Goal: Task Accomplishment & Management: Use online tool/utility

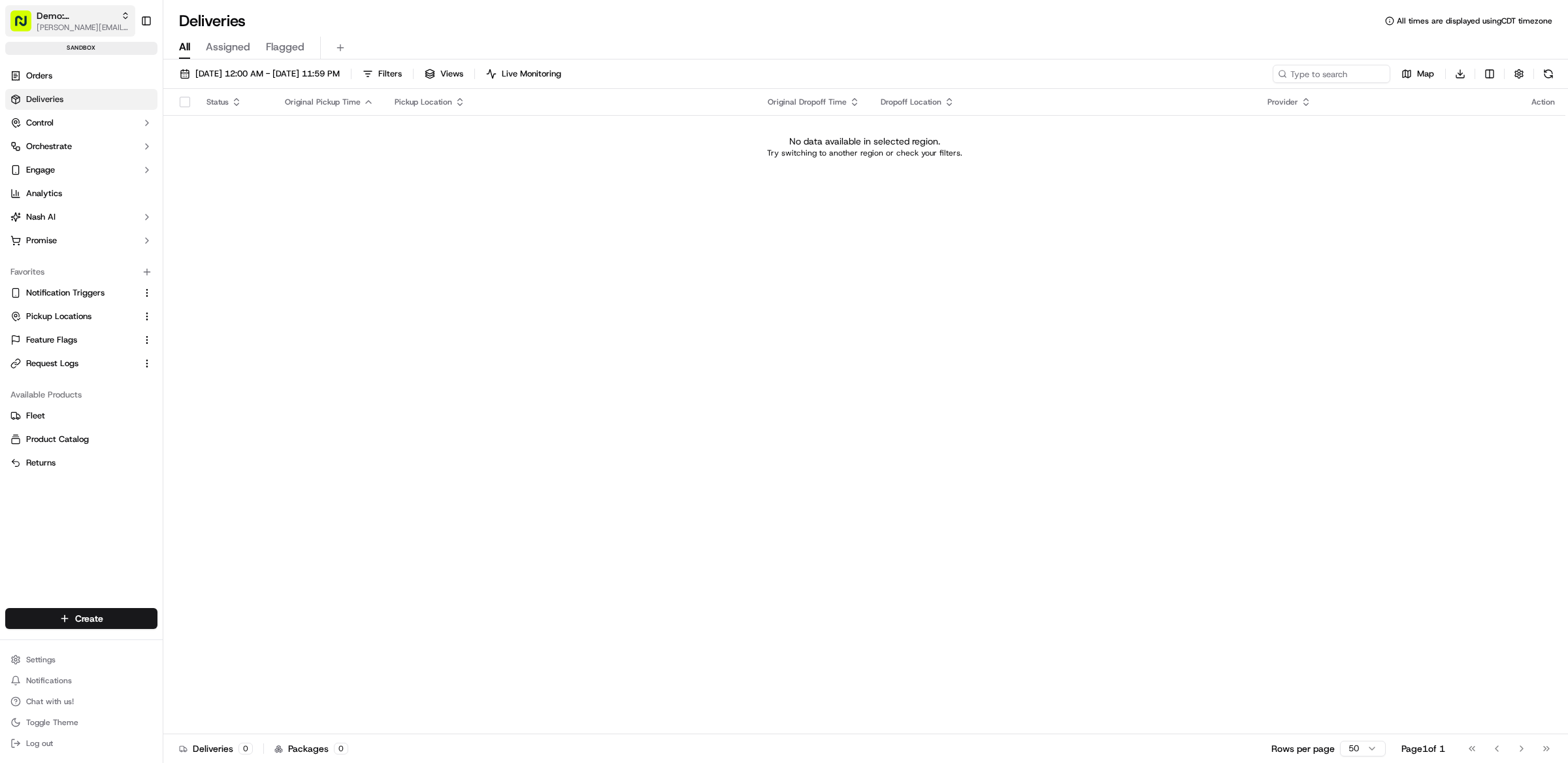
click at [69, 26] on span "[PERSON_NAME][EMAIL_ADDRESS][DOMAIN_NAME]" at bounding box center [83, 27] width 94 height 10
click at [643, 247] on div "Status Original Pickup Time Pickup Location Original Dropoff Time Dropoff Locat…" at bounding box center [863, 411] width 1402 height 645
click at [74, 31] on span "[PERSON_NAME][EMAIL_ADDRESS][DOMAIN_NAME]" at bounding box center [83, 27] width 94 height 10
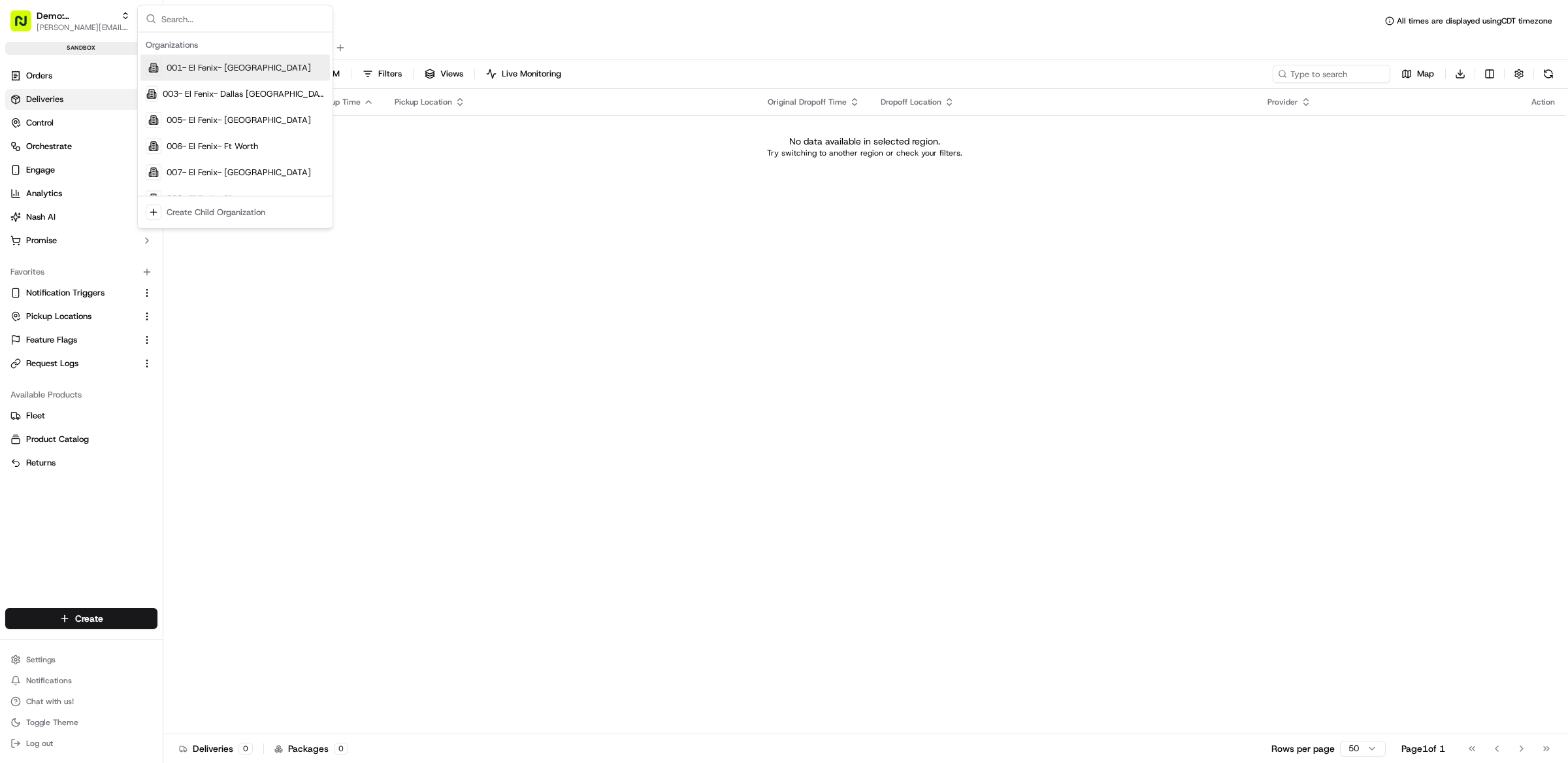
click at [479, 166] on td "No data available in selected region. Try switching to another region or check …" at bounding box center [863, 146] width 1402 height 63
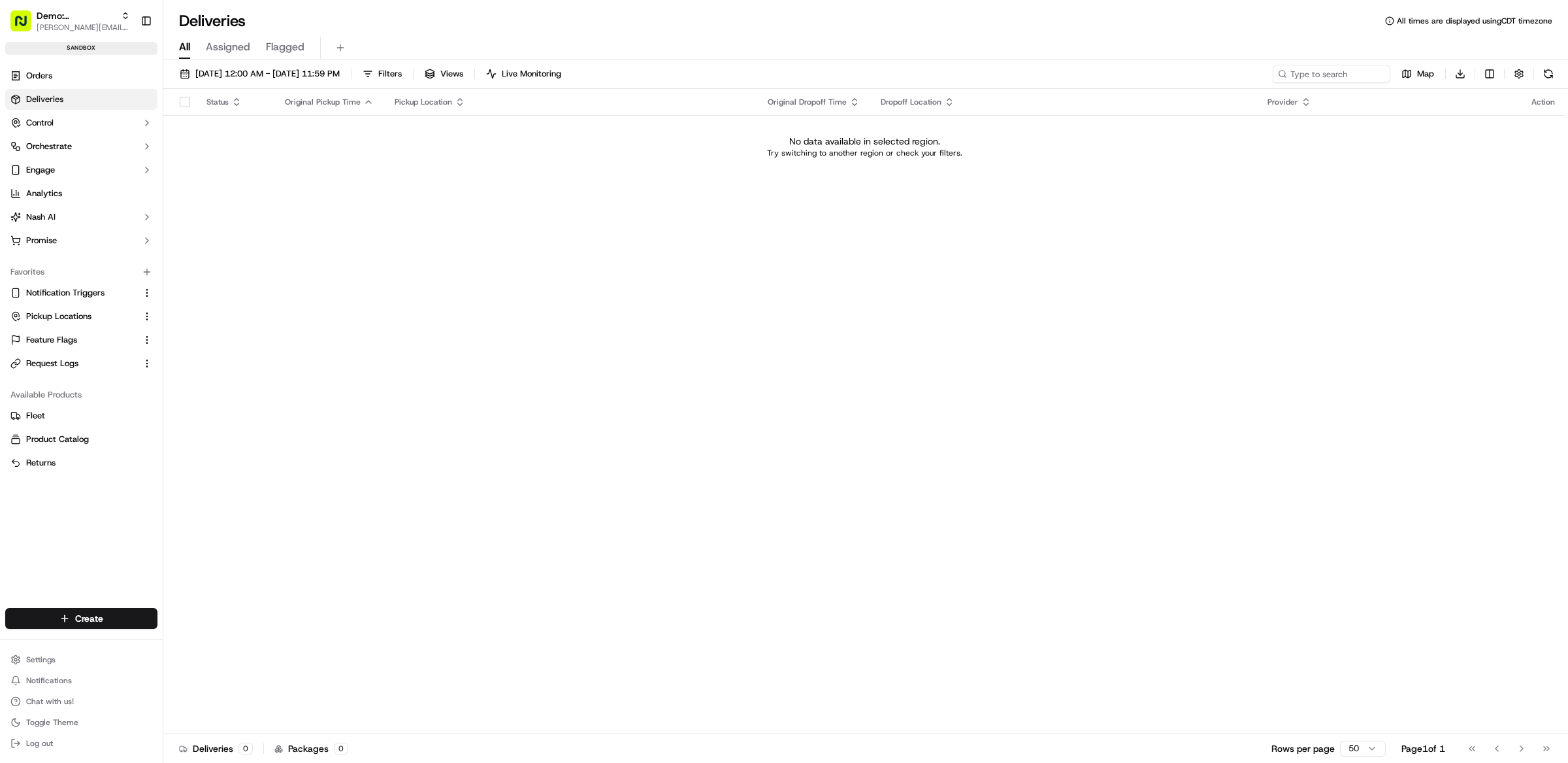
click at [66, 38] on div "Demo: Matthew matt@usenash.com Toggle Sidebar sandbox" at bounding box center [82, 30] width 163 height 60
click at [67, 19] on span "Demo: [PERSON_NAME]" at bounding box center [76, 15] width 79 height 13
type input "tradekart"
drag, startPoint x: 219, startPoint y: 70, endPoint x: 217, endPoint y: 94, distance: 24.1
click at [217, 94] on div "TradeKart TradeKart UK" at bounding box center [235, 81] width 190 height 52
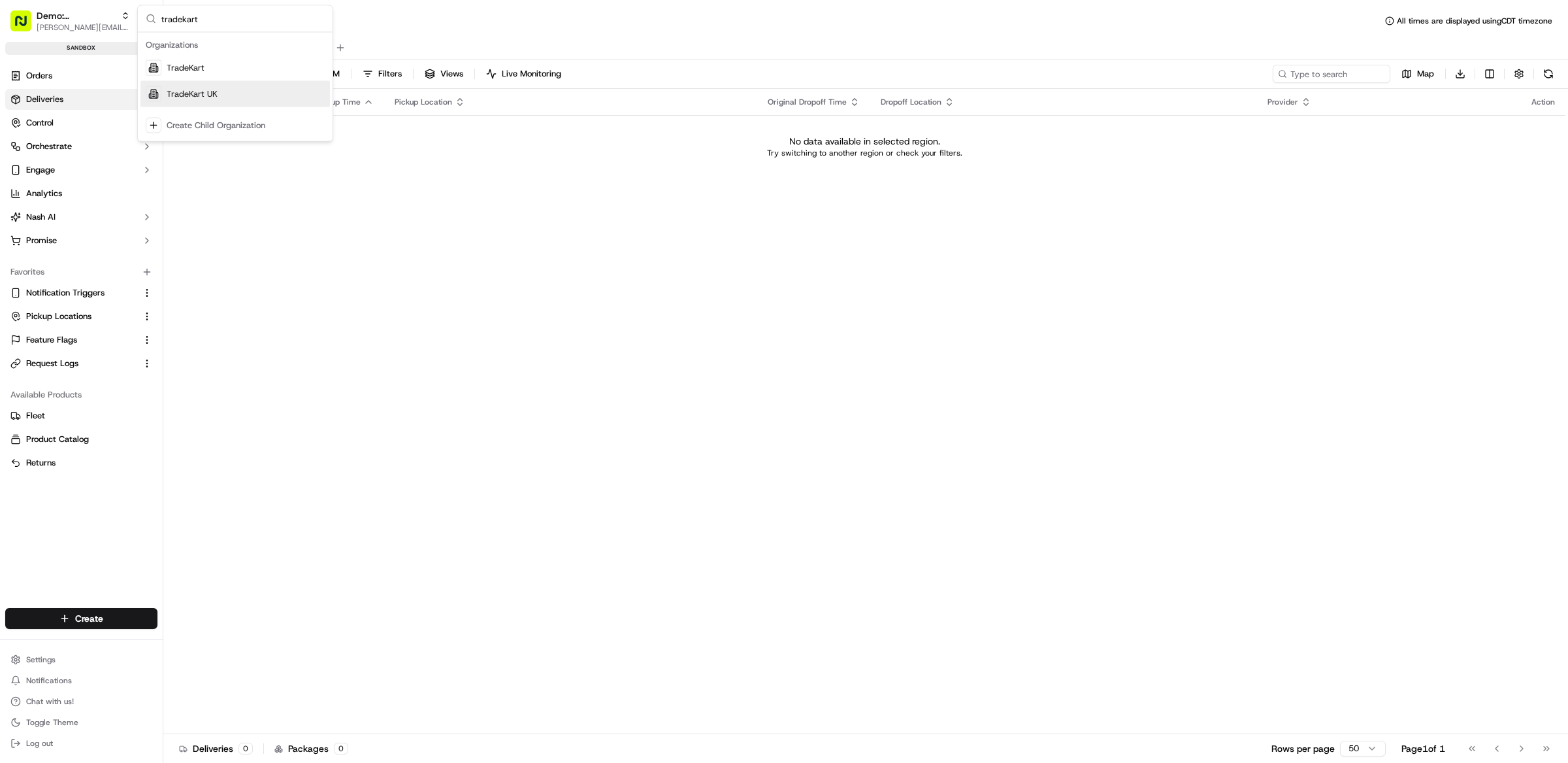
click at [217, 94] on span "TradeKart UK" at bounding box center [191, 94] width 51 height 12
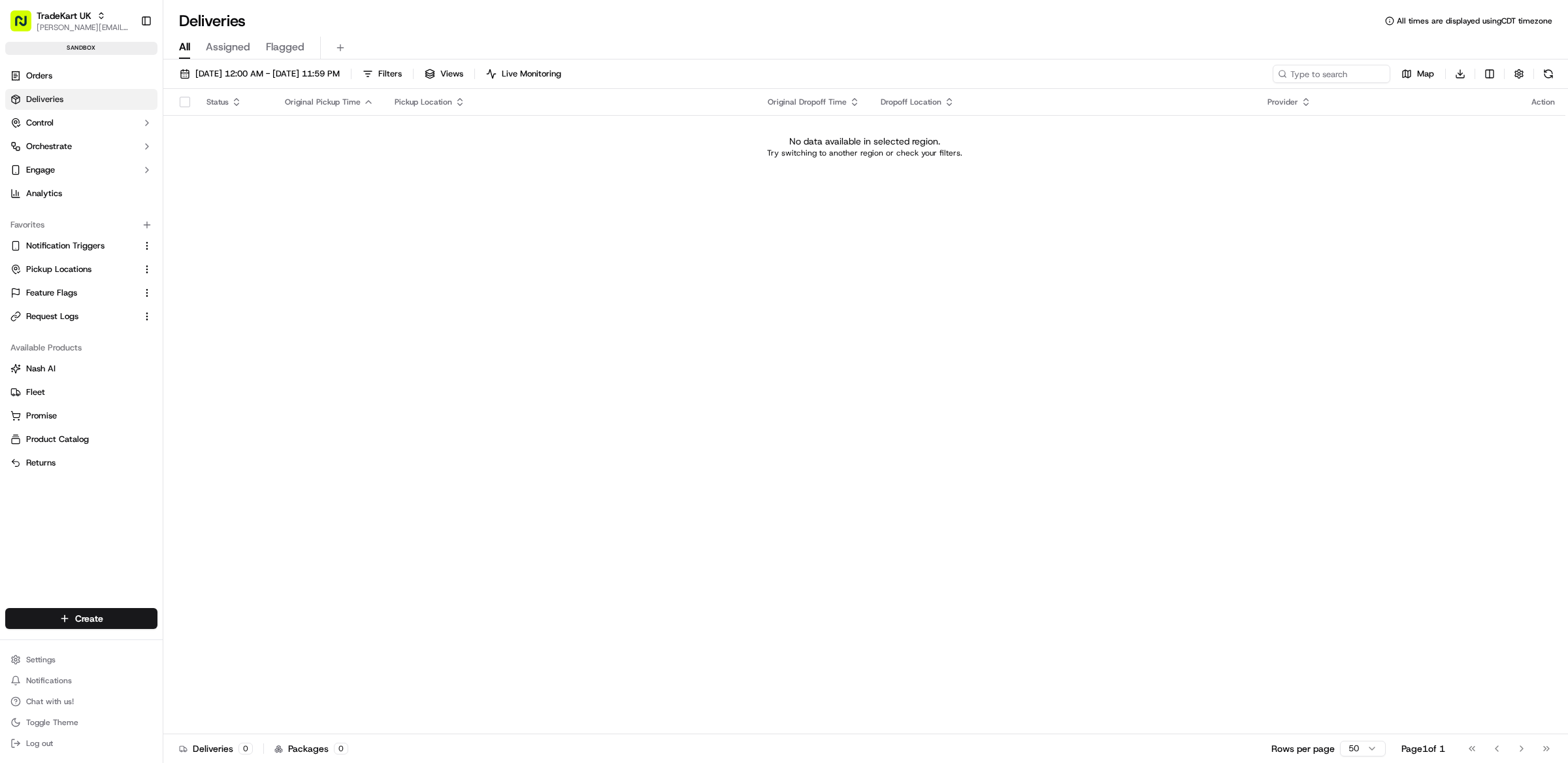
click at [408, 314] on div "Status Original Pickup Time Pickup Location Original Dropoff Time Dropoff Locat…" at bounding box center [863, 411] width 1402 height 645
click at [55, 145] on span "Orchestrate" at bounding box center [48, 146] width 46 height 12
drag, startPoint x: 329, startPoint y: 237, endPoint x: 319, endPoint y: 236, distance: 10.0
click at [329, 237] on div "Status Original Pickup Time Pickup Location Original Dropoff Time Dropoff Locat…" at bounding box center [863, 411] width 1402 height 645
click at [72, 189] on span "Dispatch Strategies" at bounding box center [64, 188] width 77 height 12
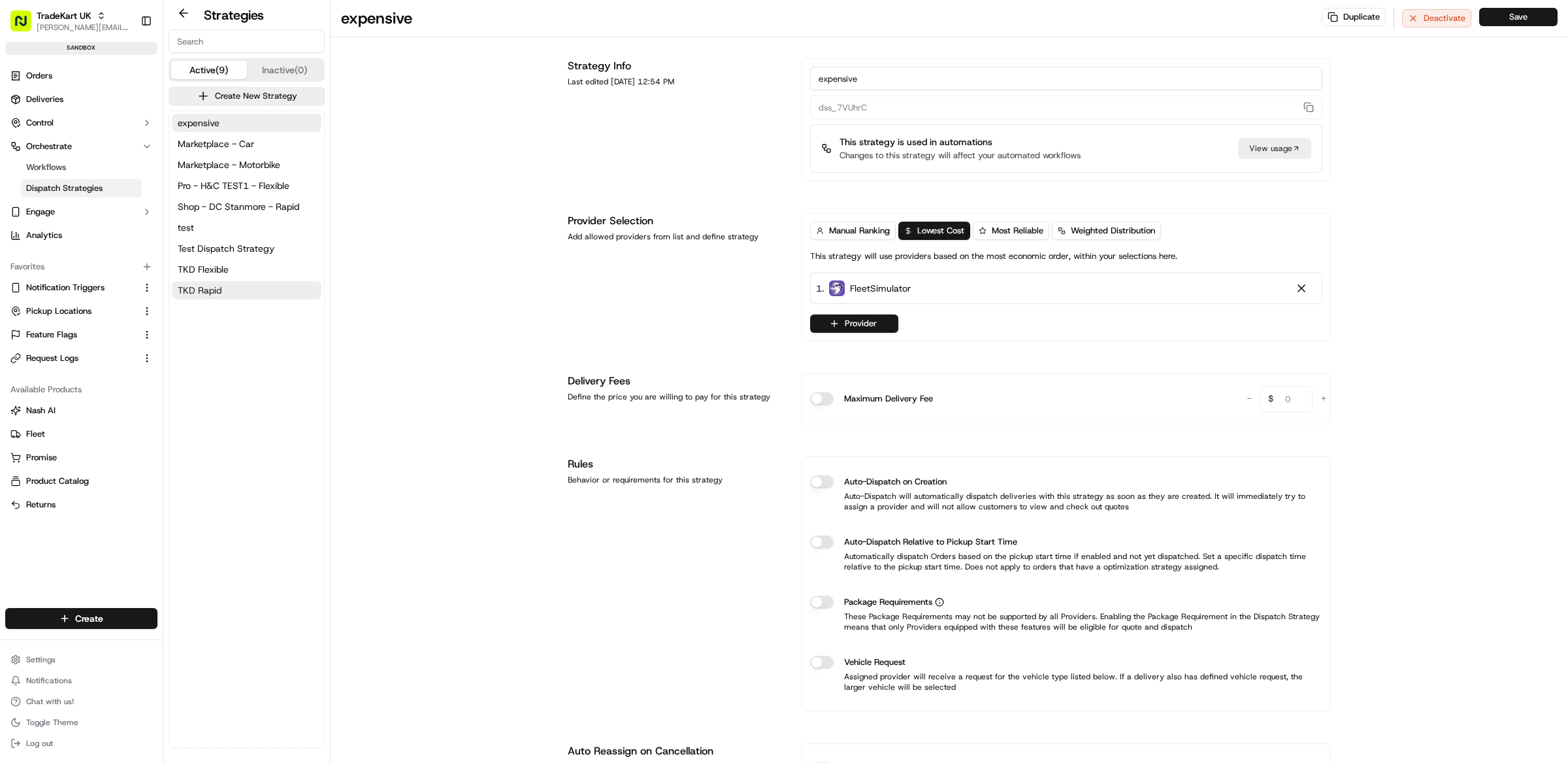
click at [215, 290] on span "TKD Rapid" at bounding box center [199, 290] width 44 height 13
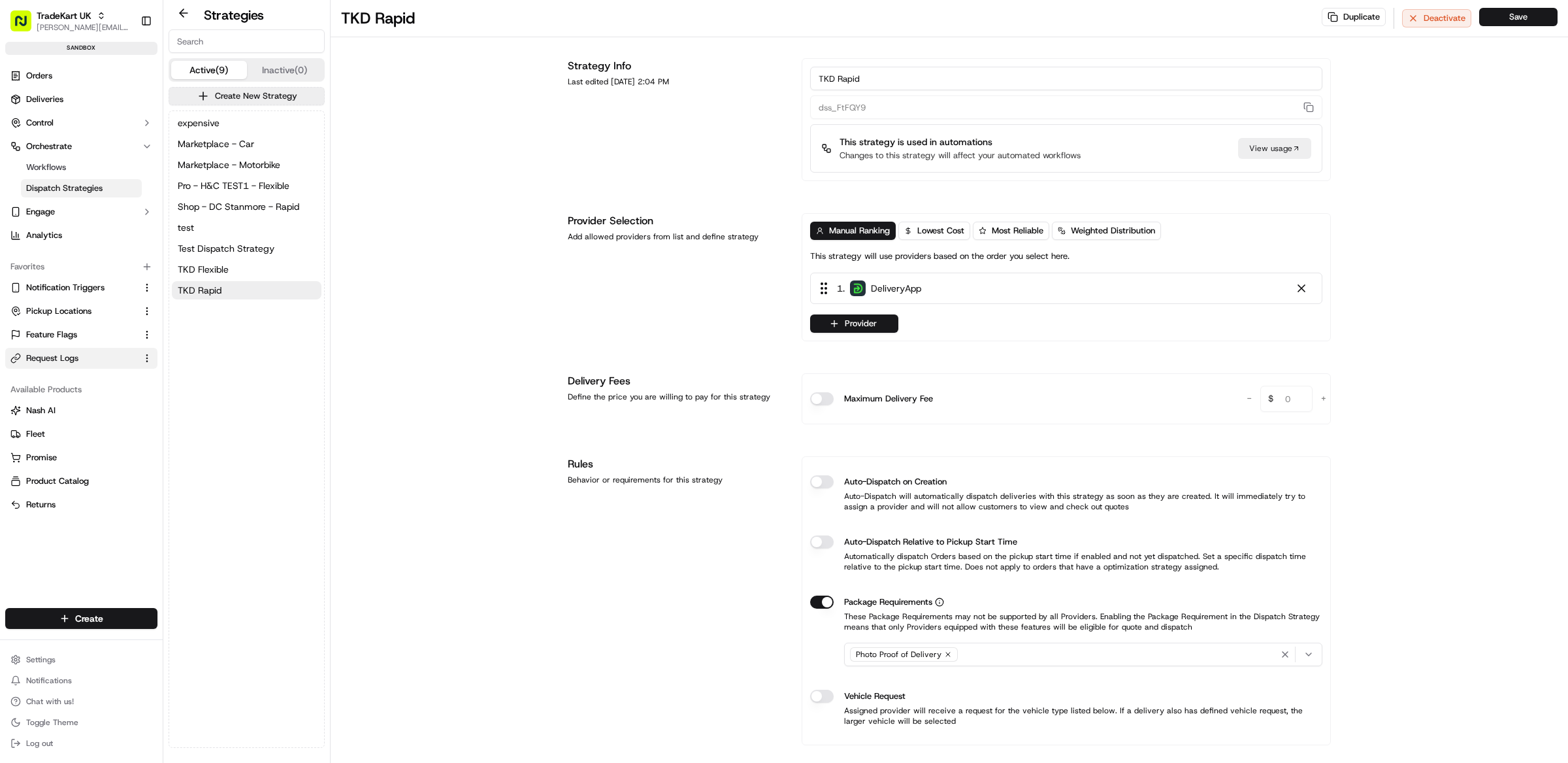
click at [47, 358] on span "Request Logs" at bounding box center [52, 358] width 52 height 12
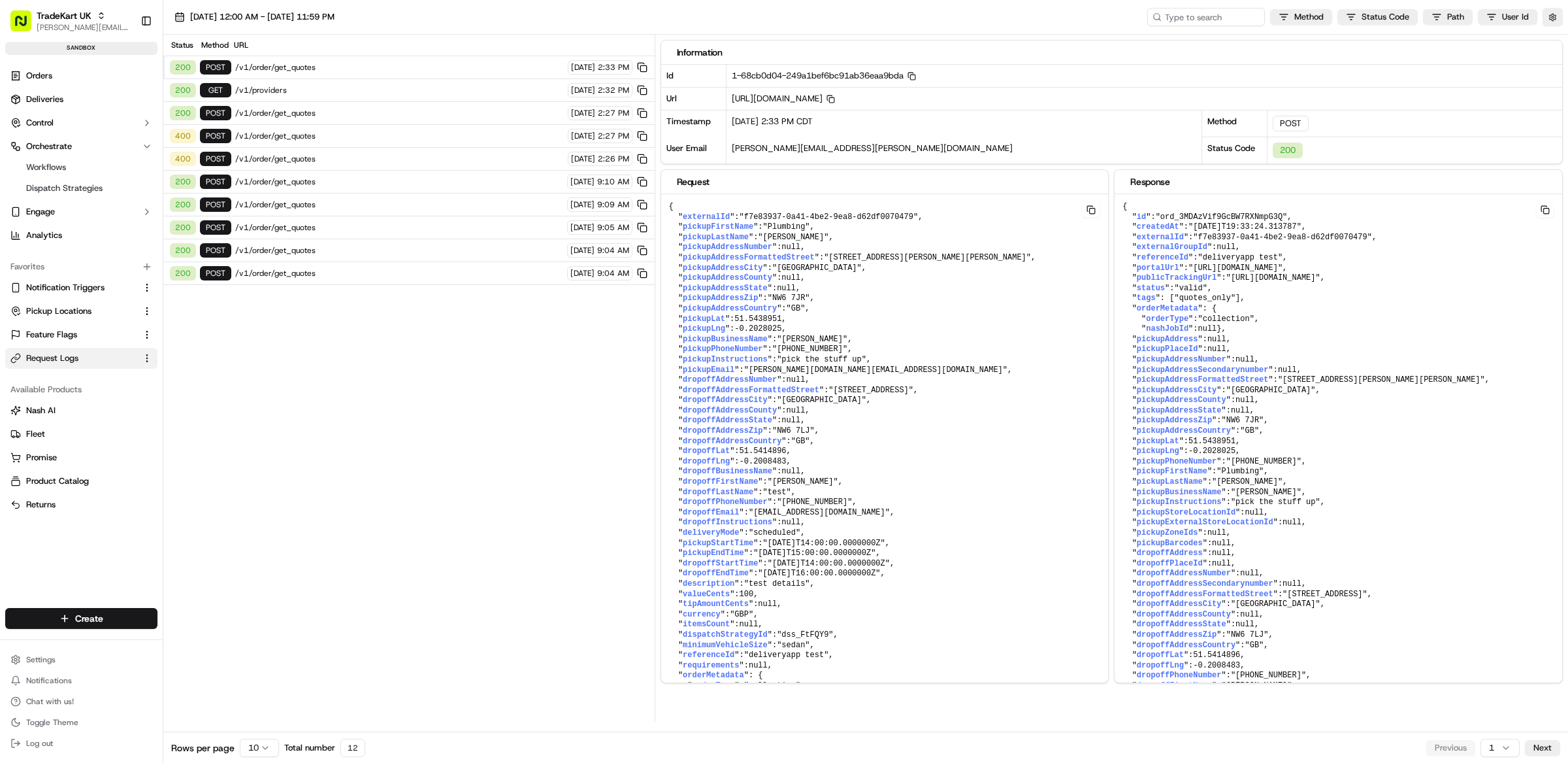
click at [317, 65] on span "/v1/order/get_quotes" at bounding box center [399, 67] width 328 height 10
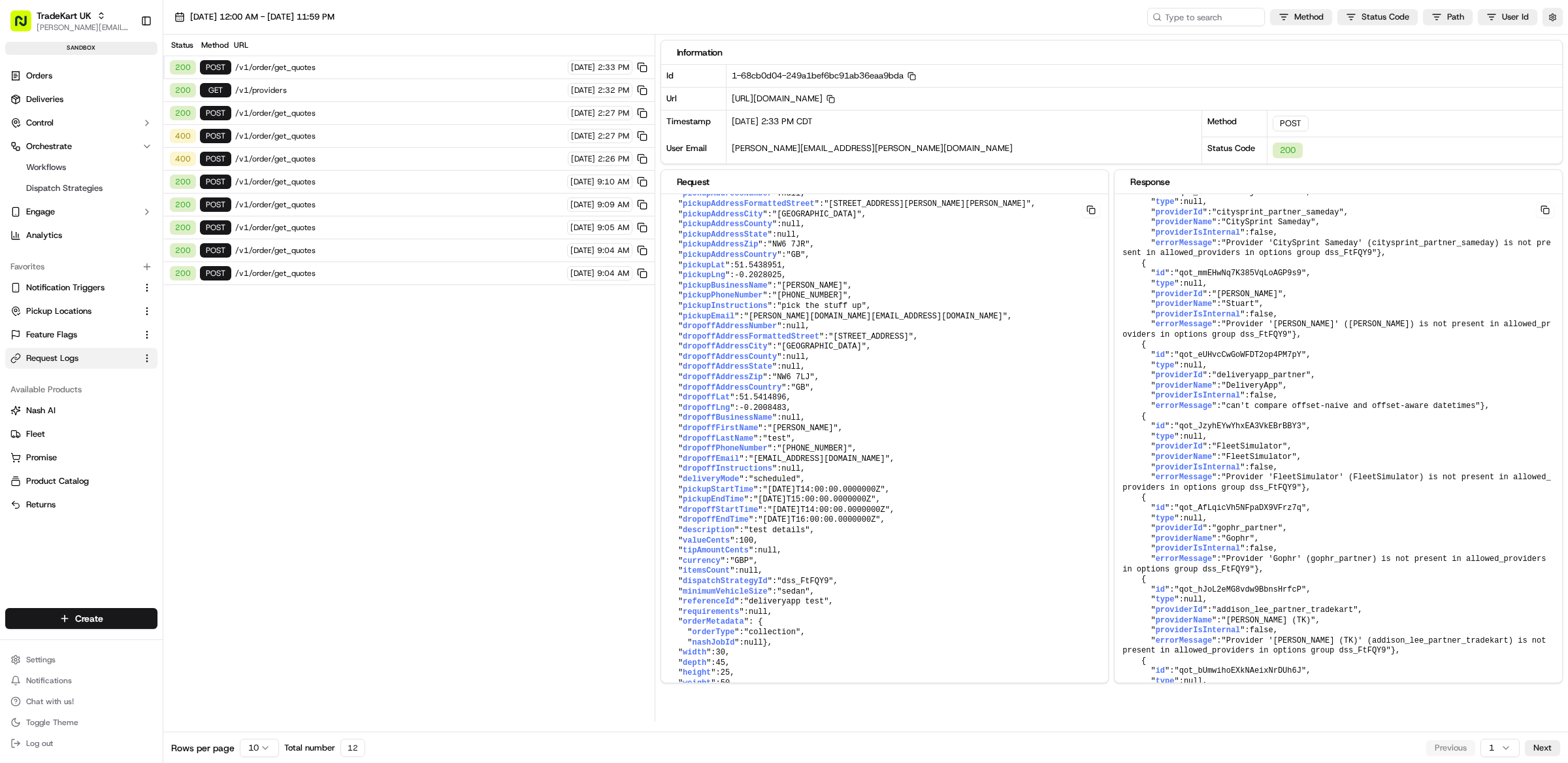
scroll to position [1051, 0]
